Goal: Task Accomplishment & Management: Manage account settings

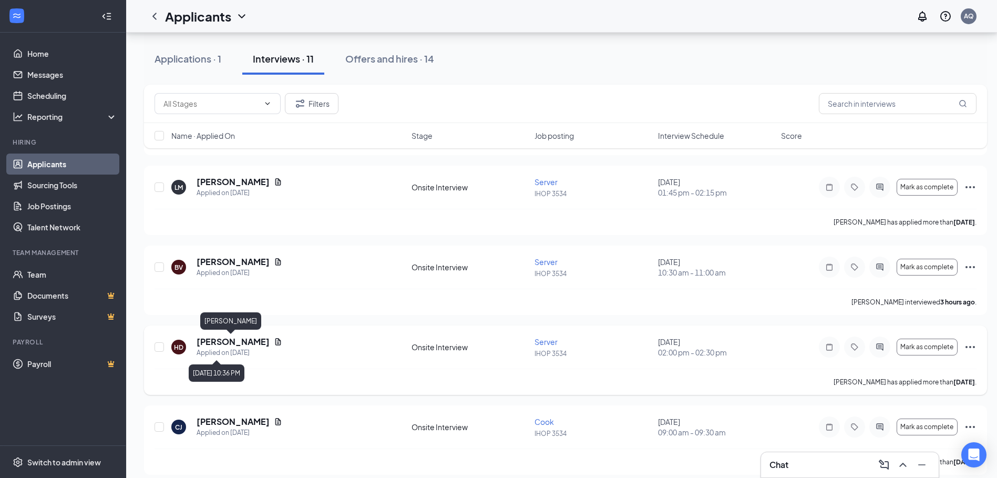
scroll to position [526, 0]
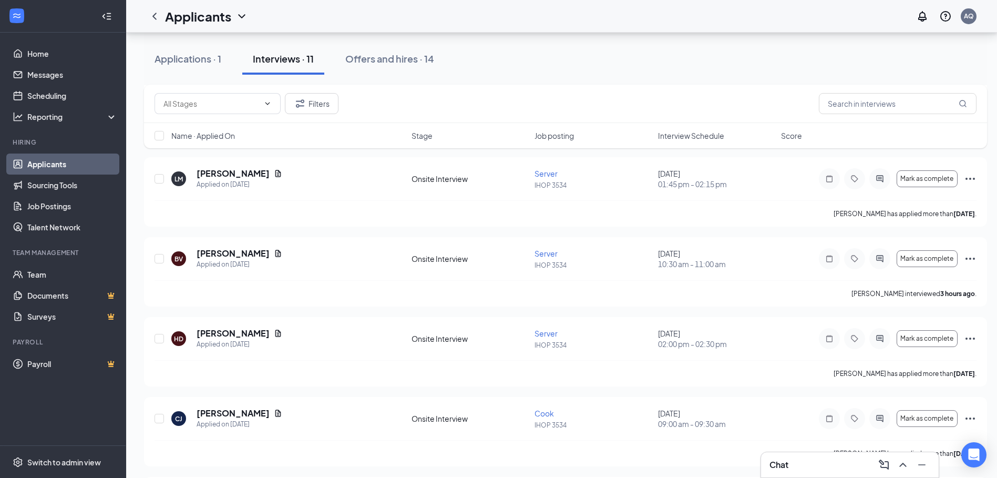
click at [678, 54] on div "Applications · 1 Interviews · 11 Offers and hires · 14" at bounding box center [565, 59] width 843 height 32
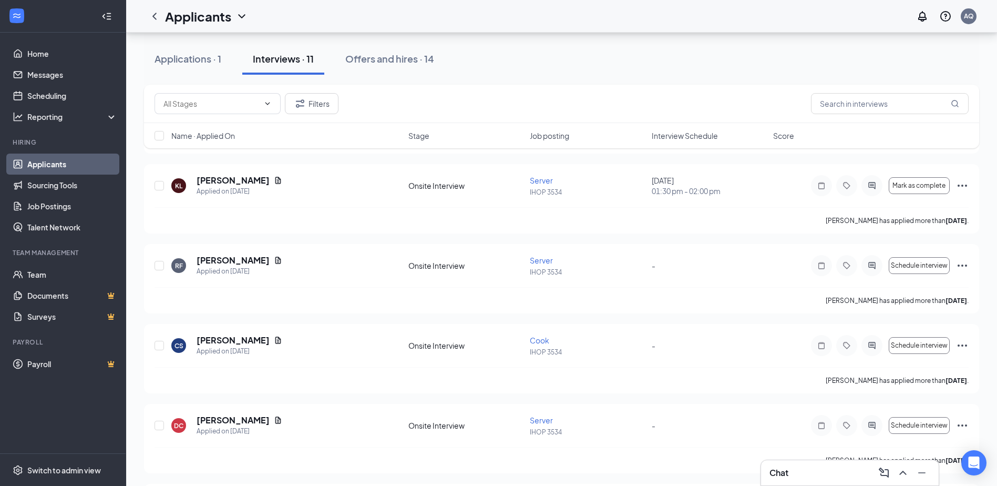
scroll to position [421, 0]
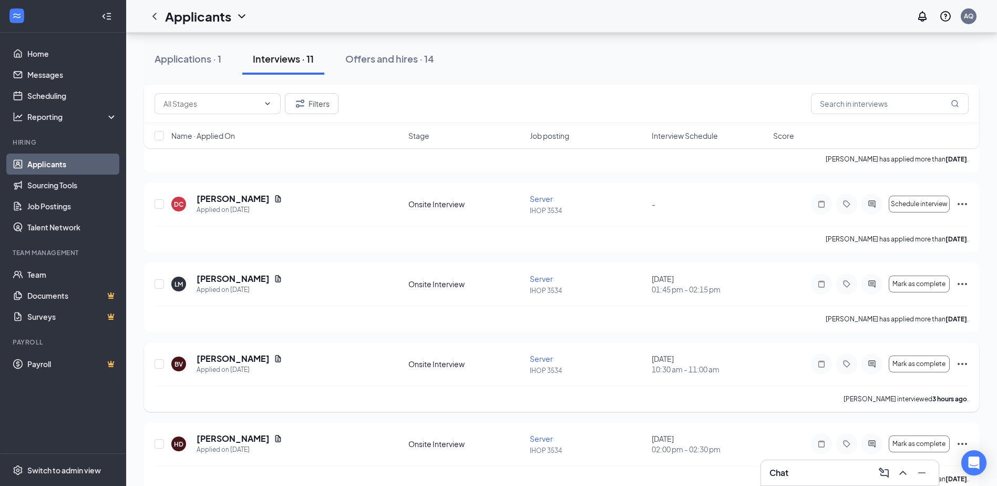
click at [963, 360] on icon "Ellipses" at bounding box center [962, 363] width 13 height 13
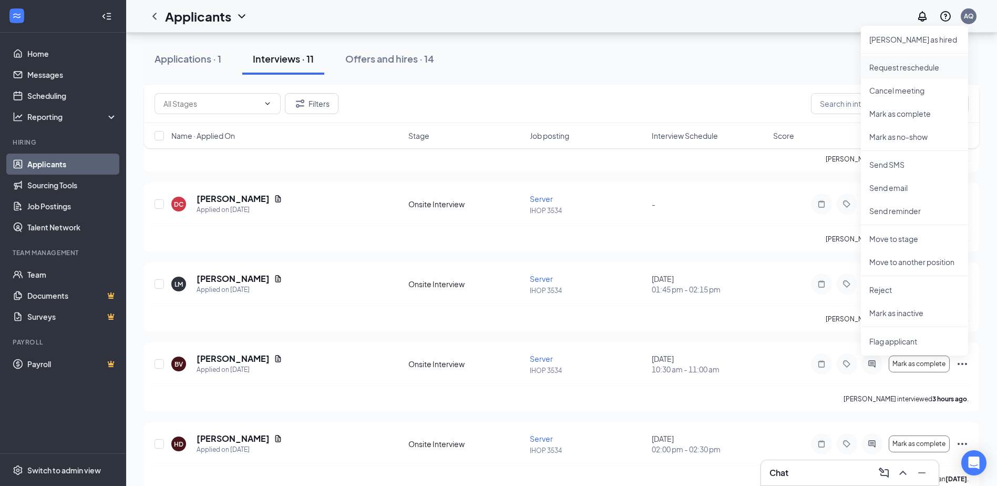
click at [896, 67] on p "Request reschedule" at bounding box center [915, 67] width 90 height 11
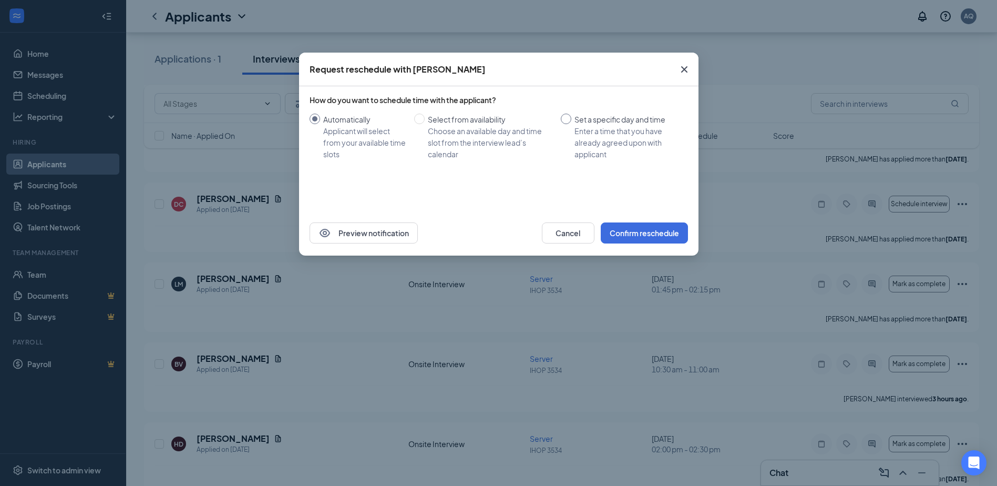
click at [578, 119] on div "Set a specific day and time" at bounding box center [627, 120] width 105 height 12
click at [571, 119] on input "Set a specific day and time Enter a time that you have already agreed upon with…" at bounding box center [566, 119] width 11 height 11
radio input "true"
radio input "false"
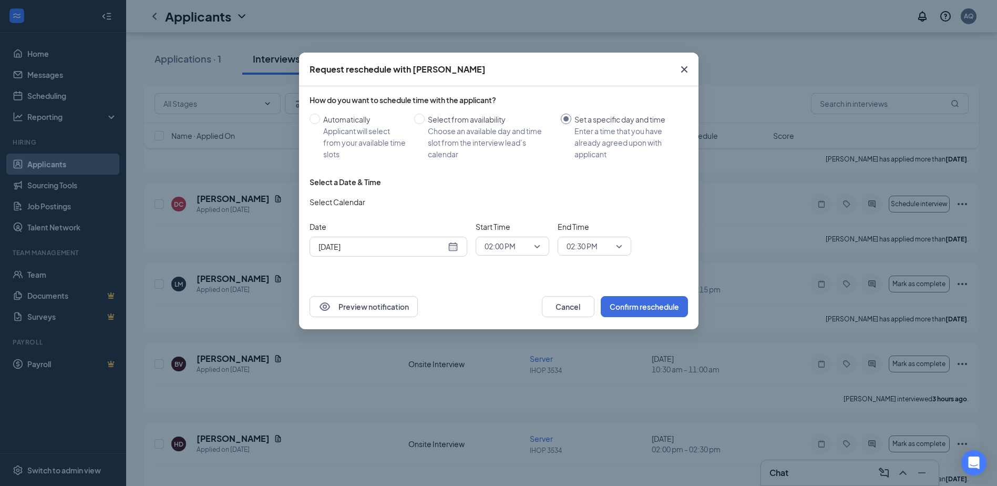
click at [453, 249] on div "[DATE]" at bounding box center [389, 247] width 140 height 12
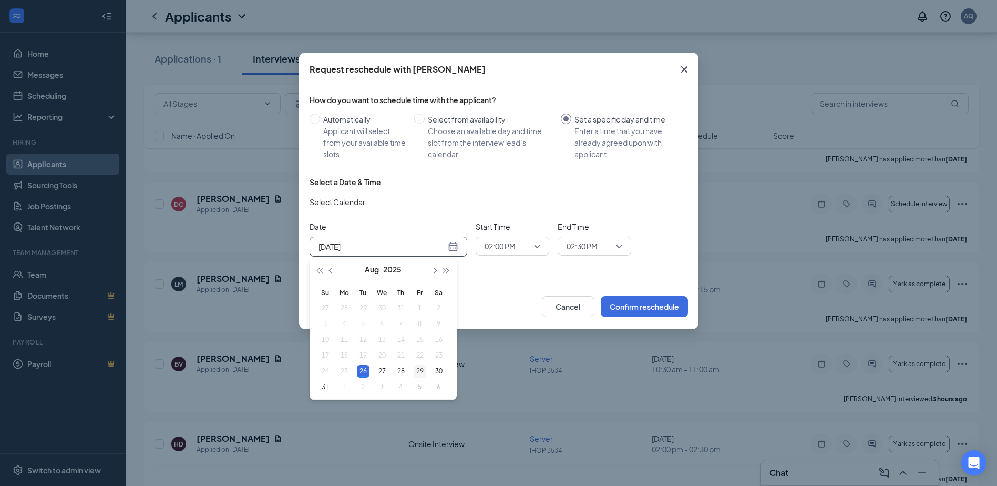
type input "[DATE]"
click at [417, 370] on div "29" at bounding box center [420, 371] width 13 height 13
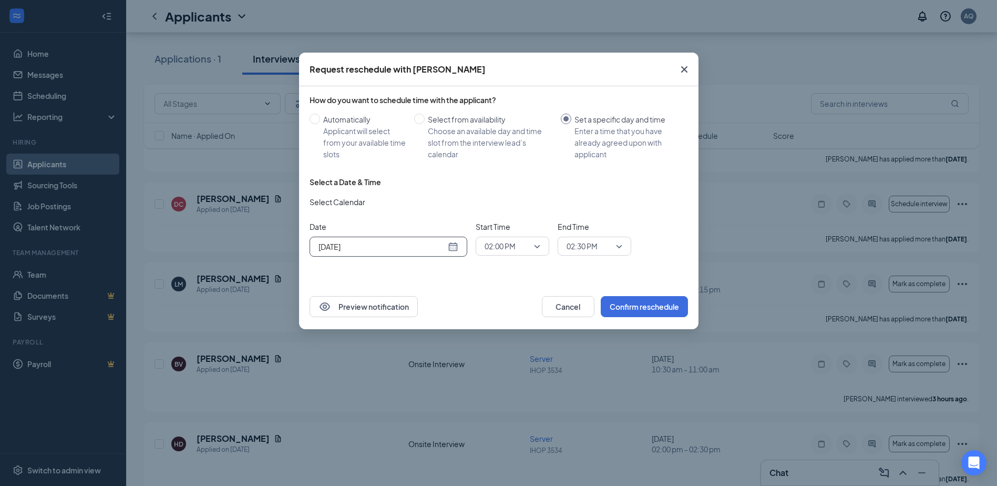
click at [520, 248] on span "02:00 PM" at bounding box center [508, 246] width 46 height 16
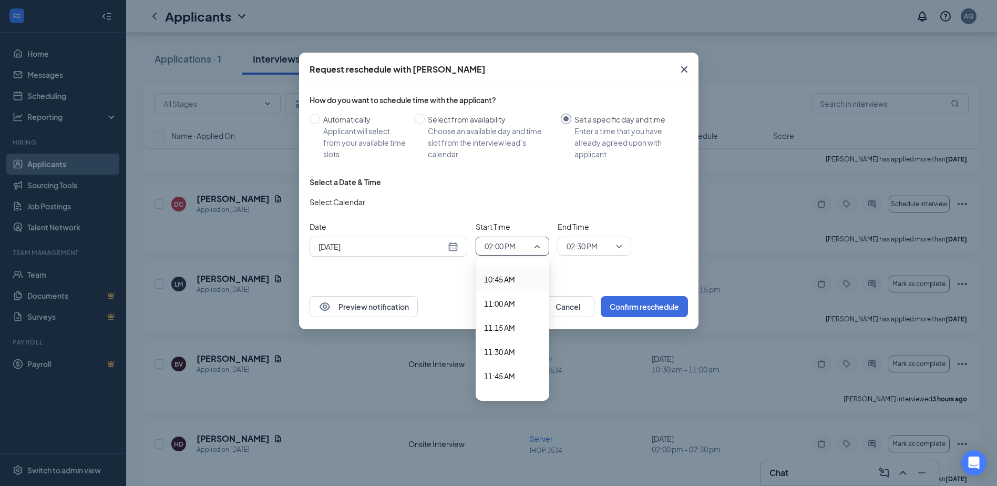
scroll to position [982, 0]
click at [512, 312] on span "10:30 AM" at bounding box center [499, 308] width 31 height 12
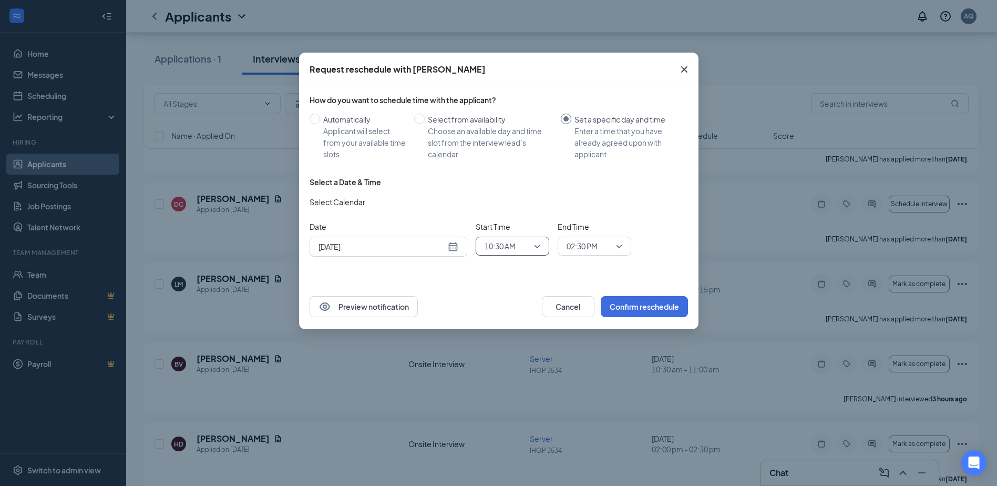
click at [581, 247] on span "02:30 PM" at bounding box center [582, 246] width 31 height 16
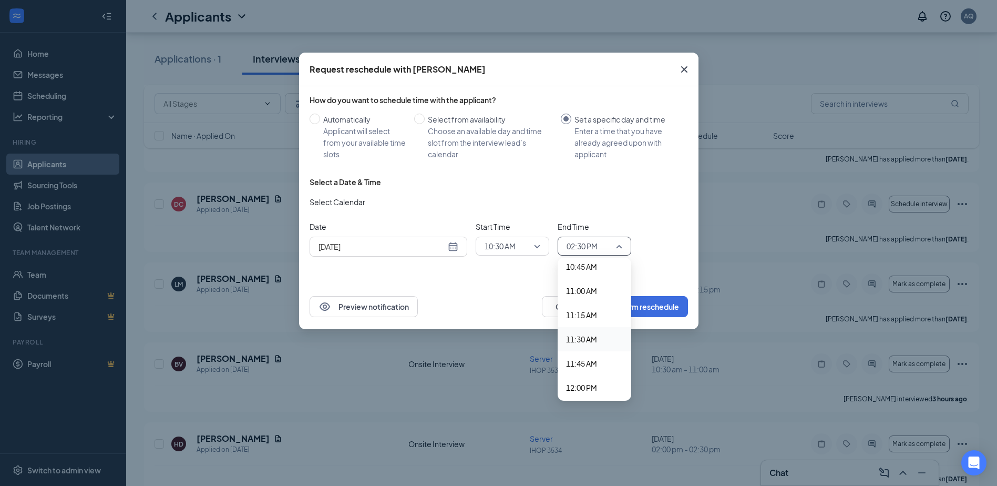
scroll to position [1030, 0]
click at [588, 302] on span "11:00 AM" at bounding box center [581, 308] width 31 height 12
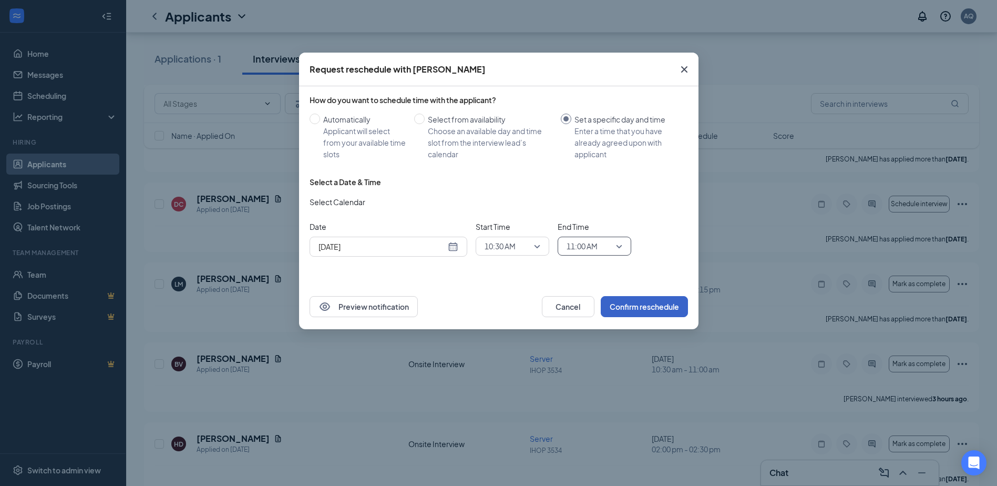
click at [648, 307] on button "Confirm reschedule" at bounding box center [644, 306] width 87 height 21
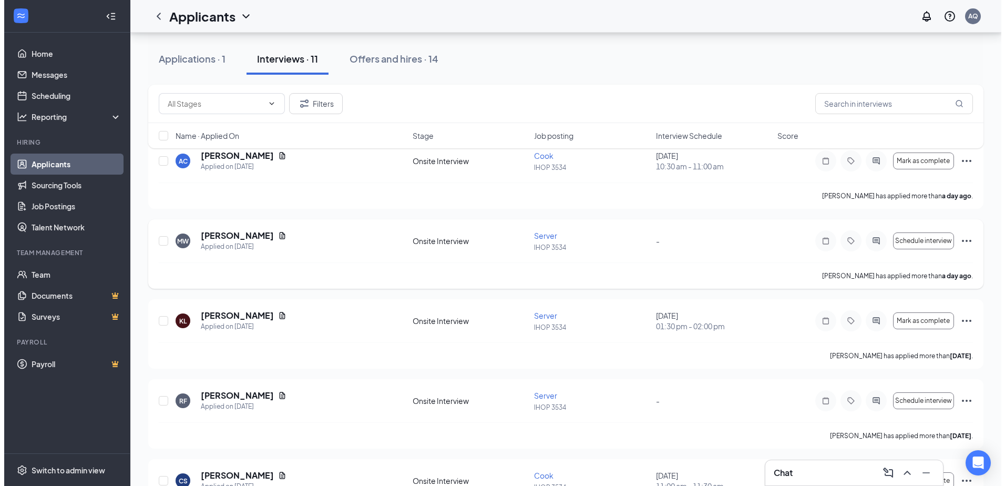
scroll to position [0, 0]
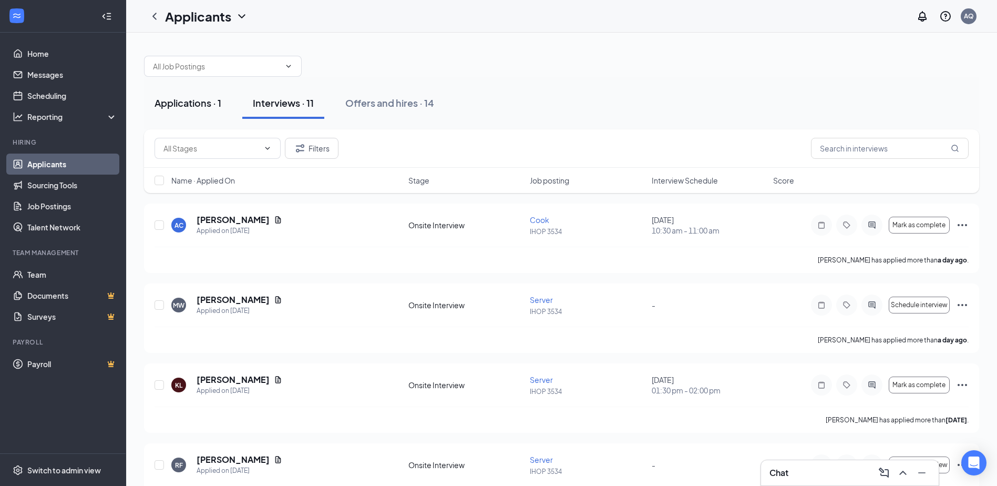
click at [177, 114] on button "Applications · 1" at bounding box center [188, 103] width 88 height 32
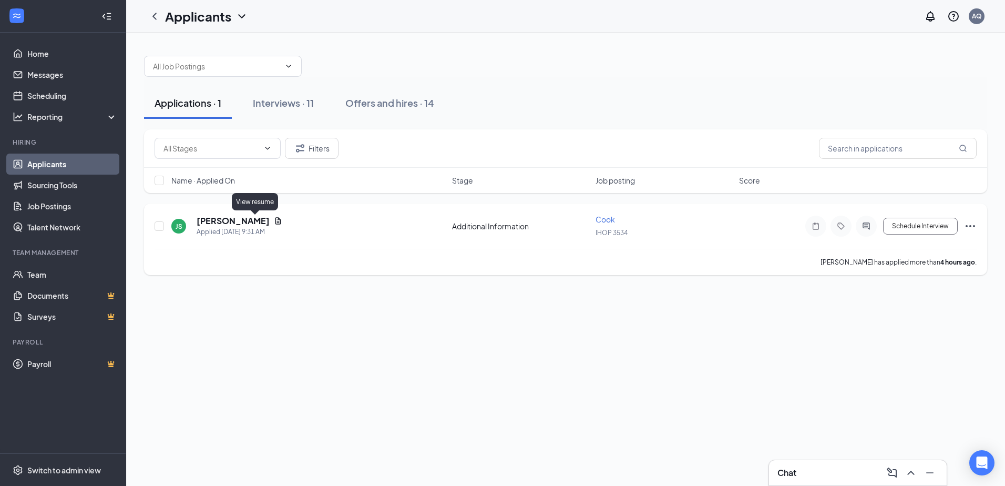
click at [274, 221] on icon "Document" at bounding box center [278, 221] width 8 height 8
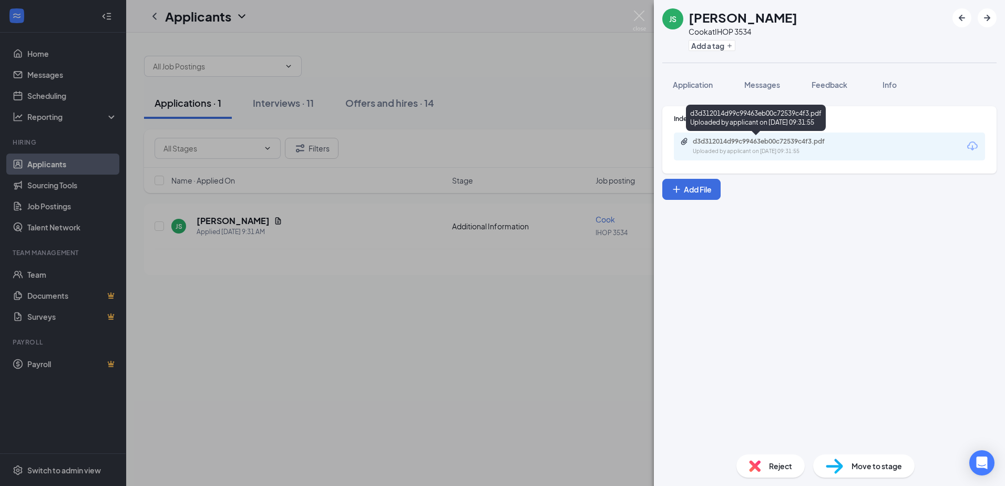
click at [804, 152] on div "Uploaded by applicant on [DATE] 09:31:55" at bounding box center [772, 151] width 158 height 8
click at [698, 87] on span "Application" at bounding box center [693, 84] width 40 height 9
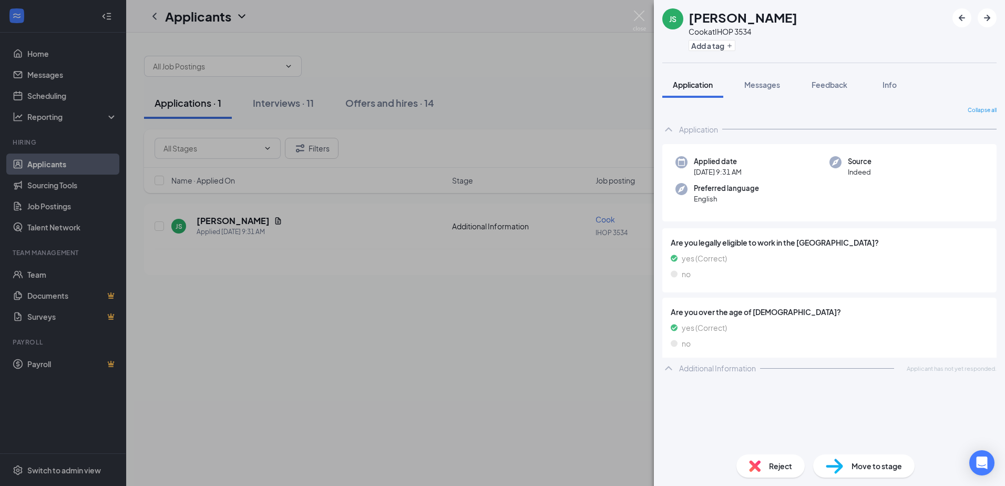
click at [850, 463] on div "Move to stage" at bounding box center [863, 465] width 101 height 23
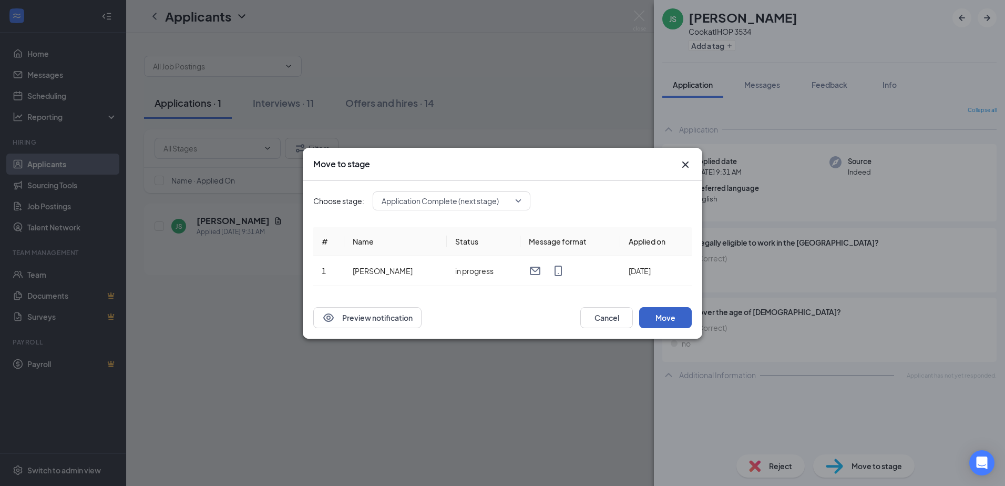
click at [663, 313] on button "Move" at bounding box center [665, 317] width 53 height 21
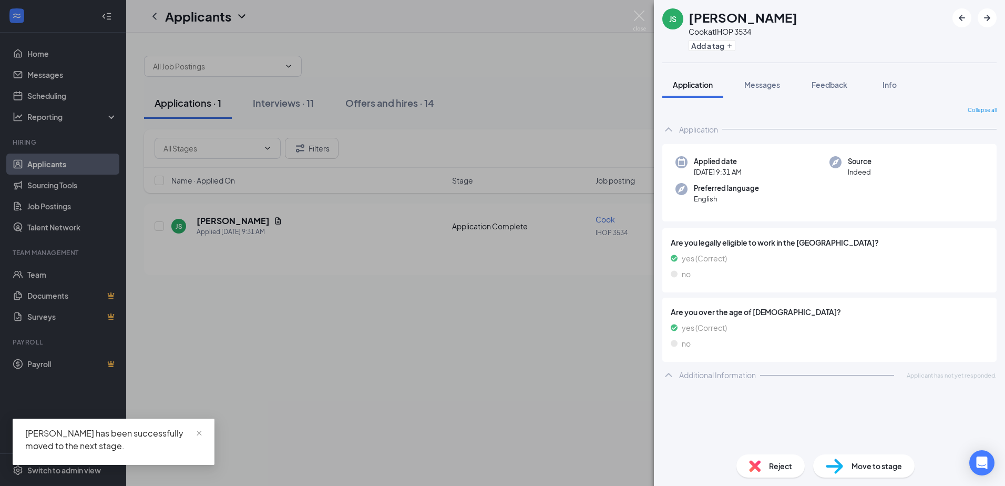
click at [277, 380] on div "JS [PERSON_NAME] at IHOP 3534 Add a tag Application Messages Feedback Info Coll…" at bounding box center [502, 243] width 1005 height 486
